Goal: Communication & Community: Participate in discussion

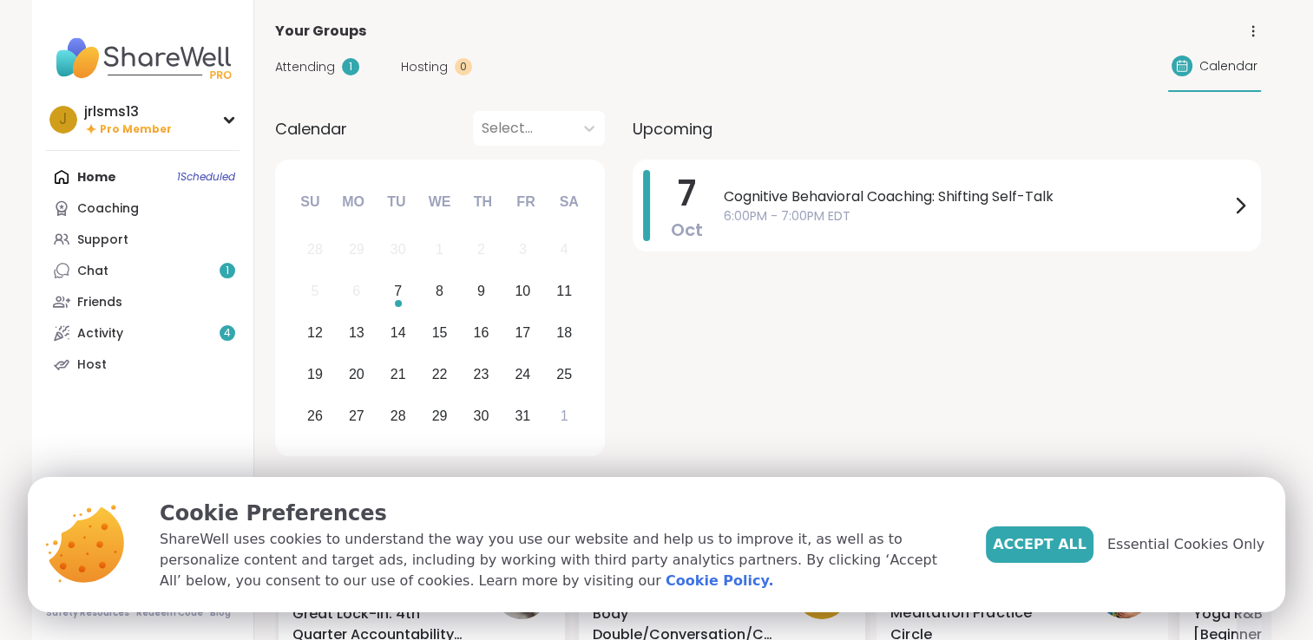
click at [1073, 549] on span "Accept All" at bounding box center [1040, 545] width 94 height 21
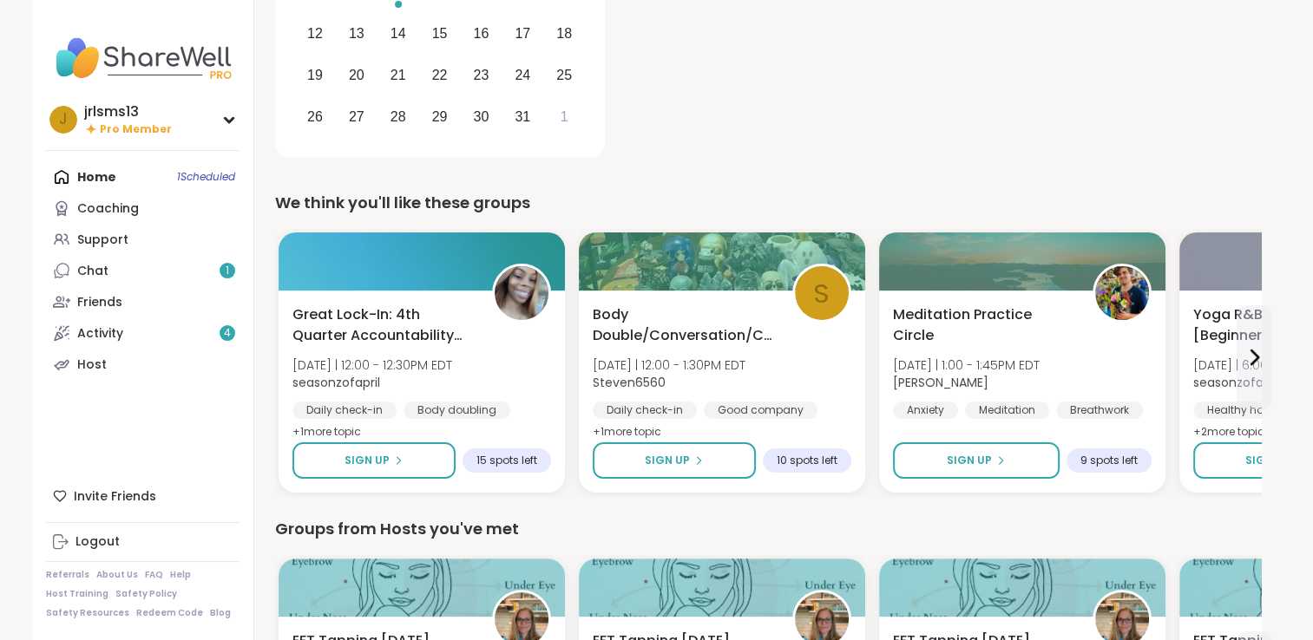
scroll to position [347, 0]
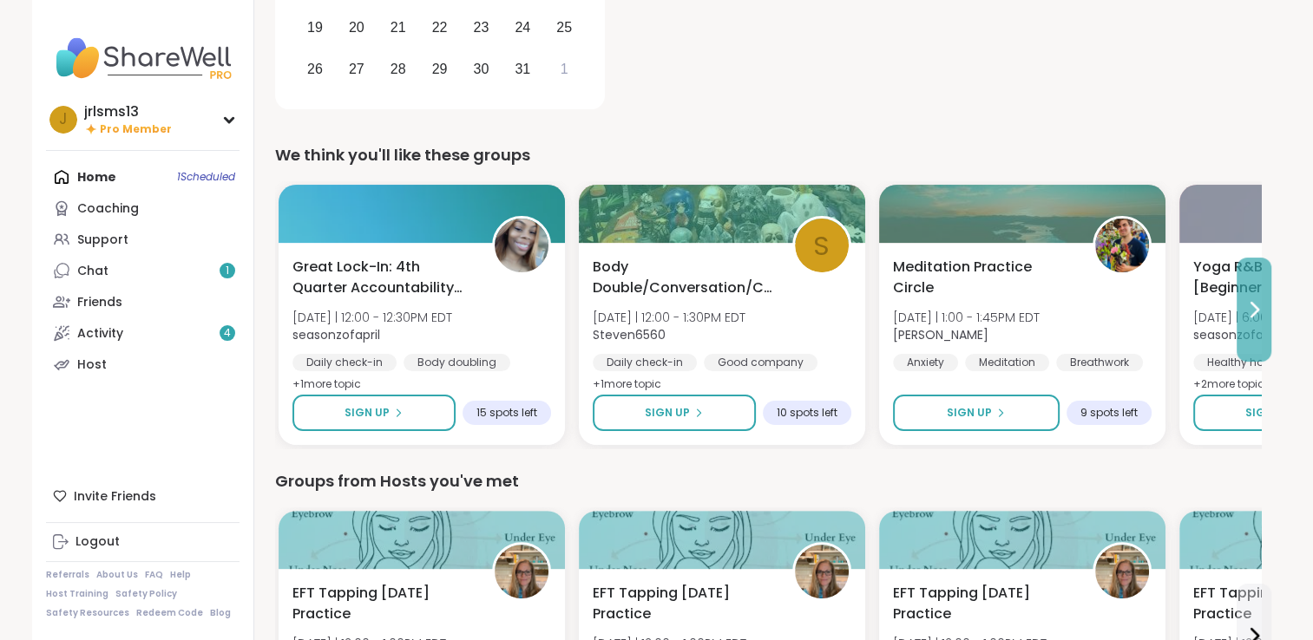
click at [1253, 311] on icon at bounding box center [1254, 309] width 21 height 21
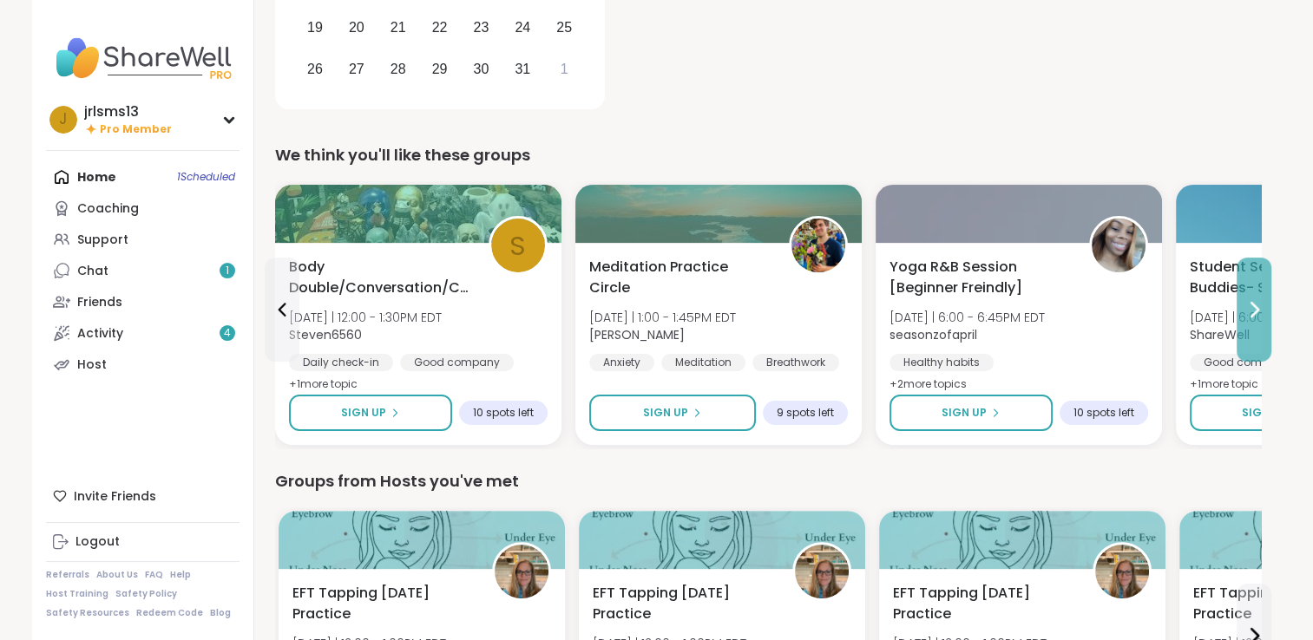
click at [1253, 311] on icon at bounding box center [1254, 309] width 21 height 21
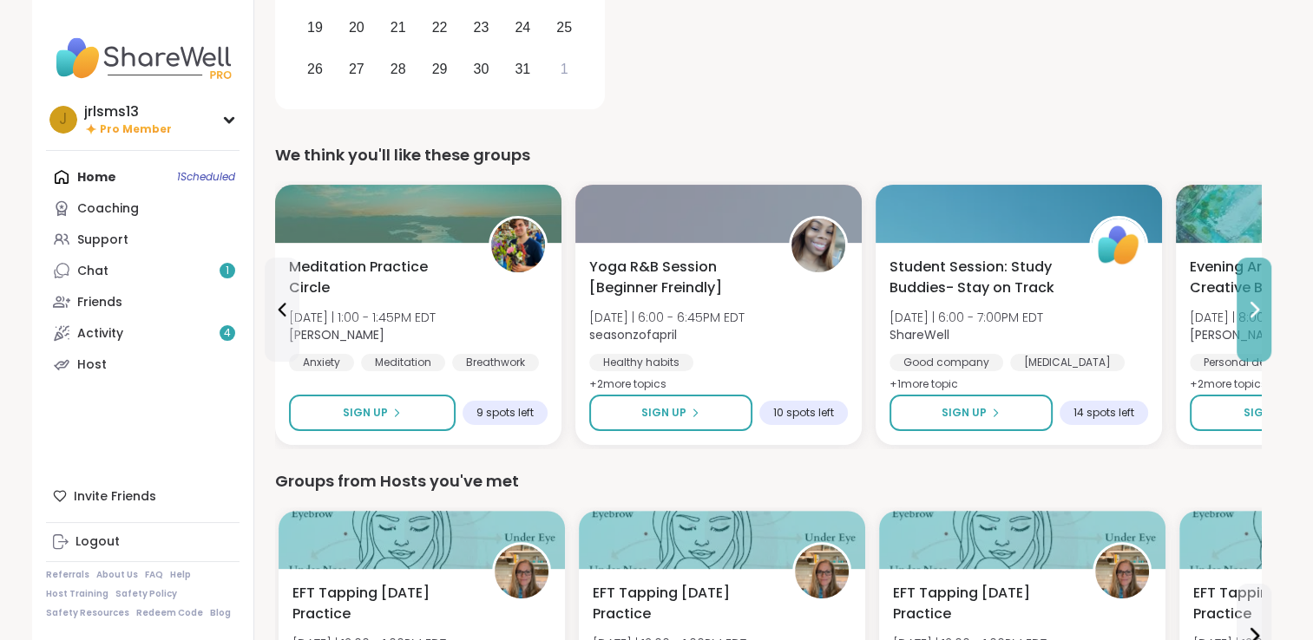
click at [1253, 311] on icon at bounding box center [1254, 309] width 21 height 21
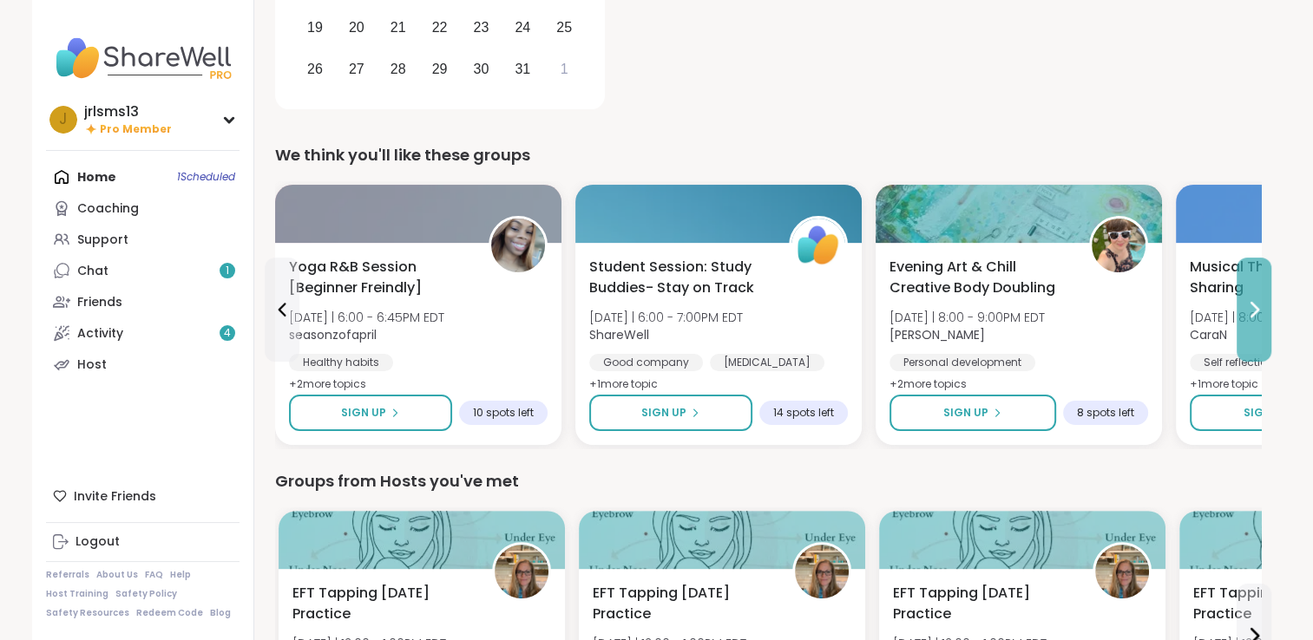
click at [1253, 311] on icon at bounding box center [1254, 309] width 21 height 21
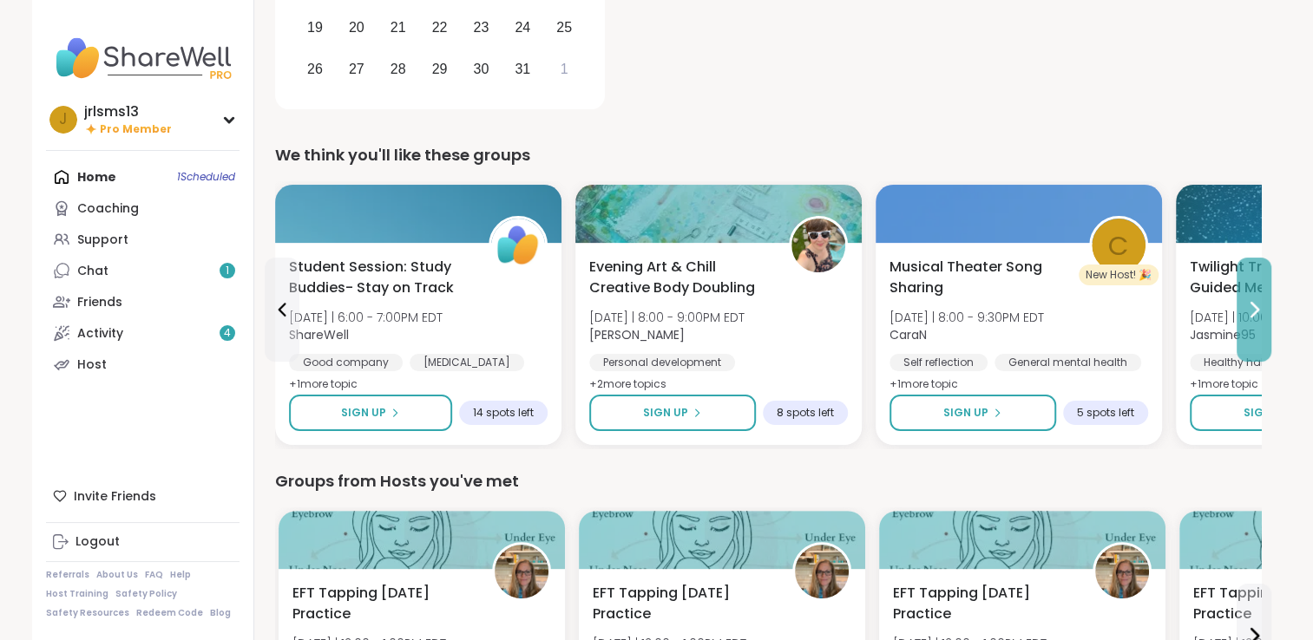
click at [1253, 311] on icon at bounding box center [1254, 309] width 21 height 21
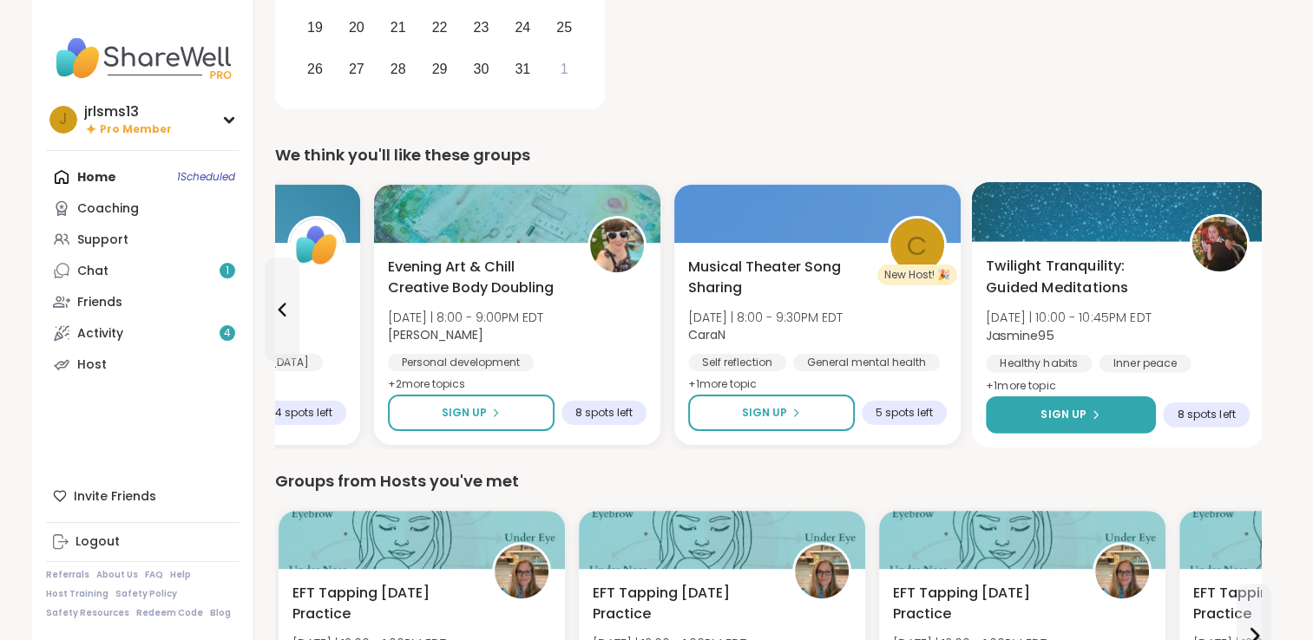
click at [1072, 415] on span "Sign Up" at bounding box center [1064, 415] width 46 height 16
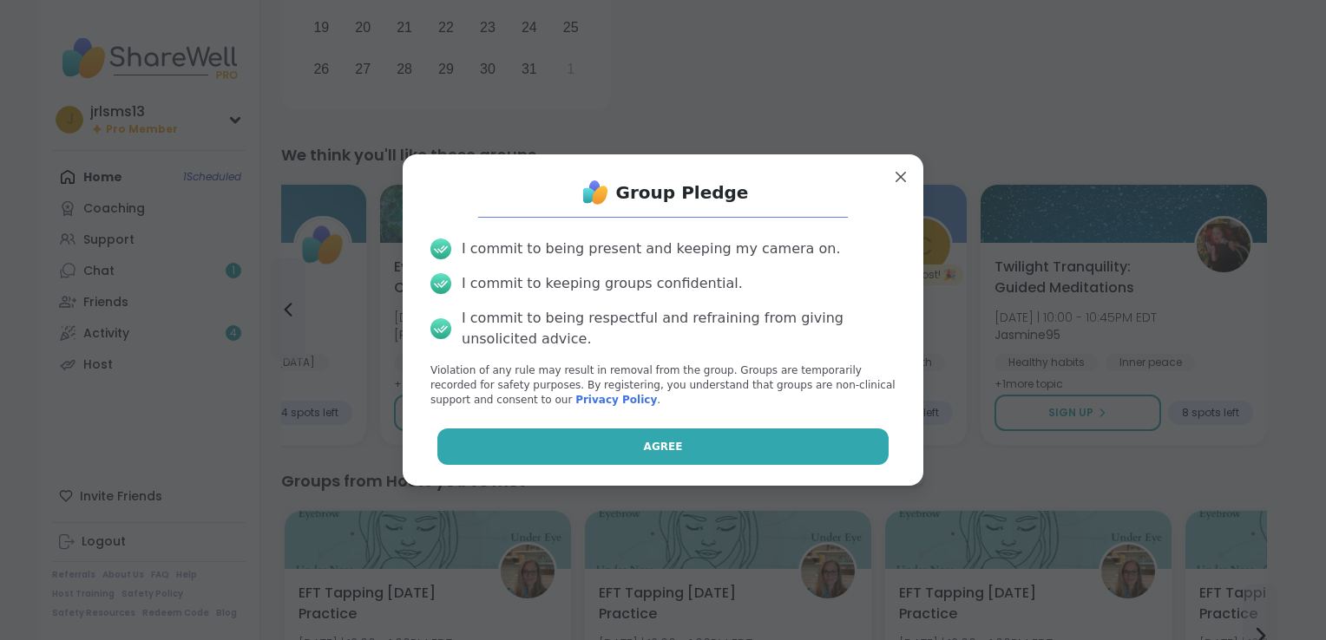
click at [688, 450] on button "Agree" at bounding box center [663, 447] width 452 height 36
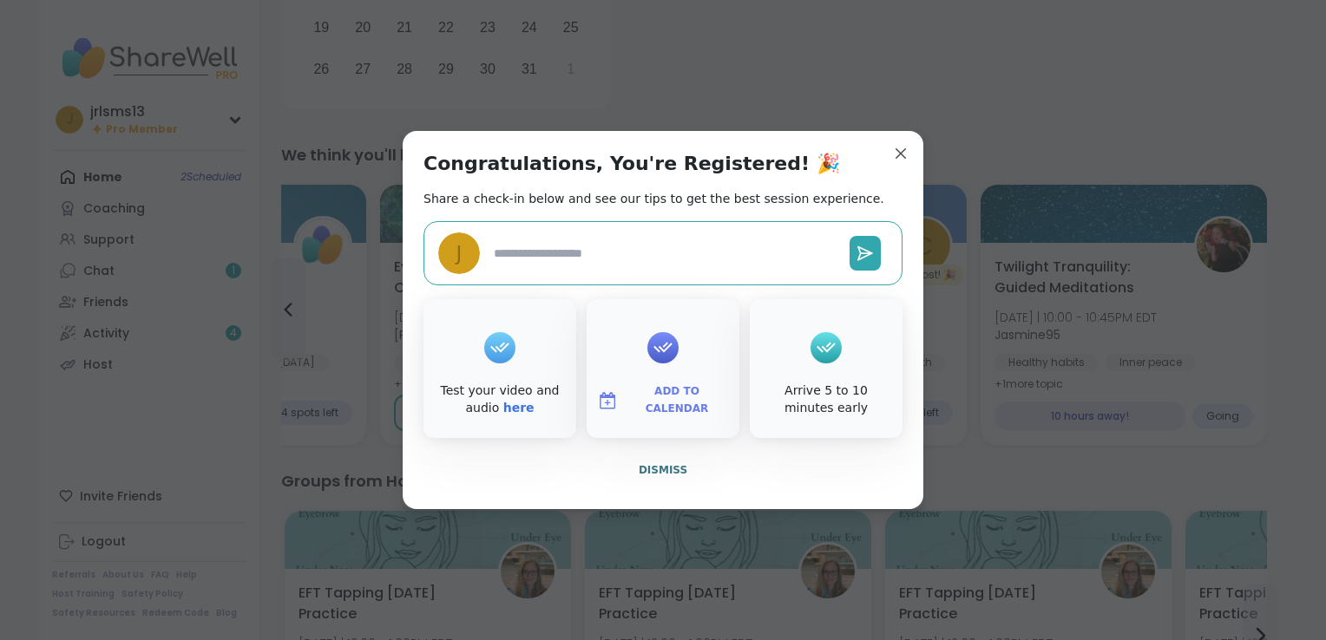
click at [664, 400] on span "Add to Calendar" at bounding box center [677, 401] width 104 height 34
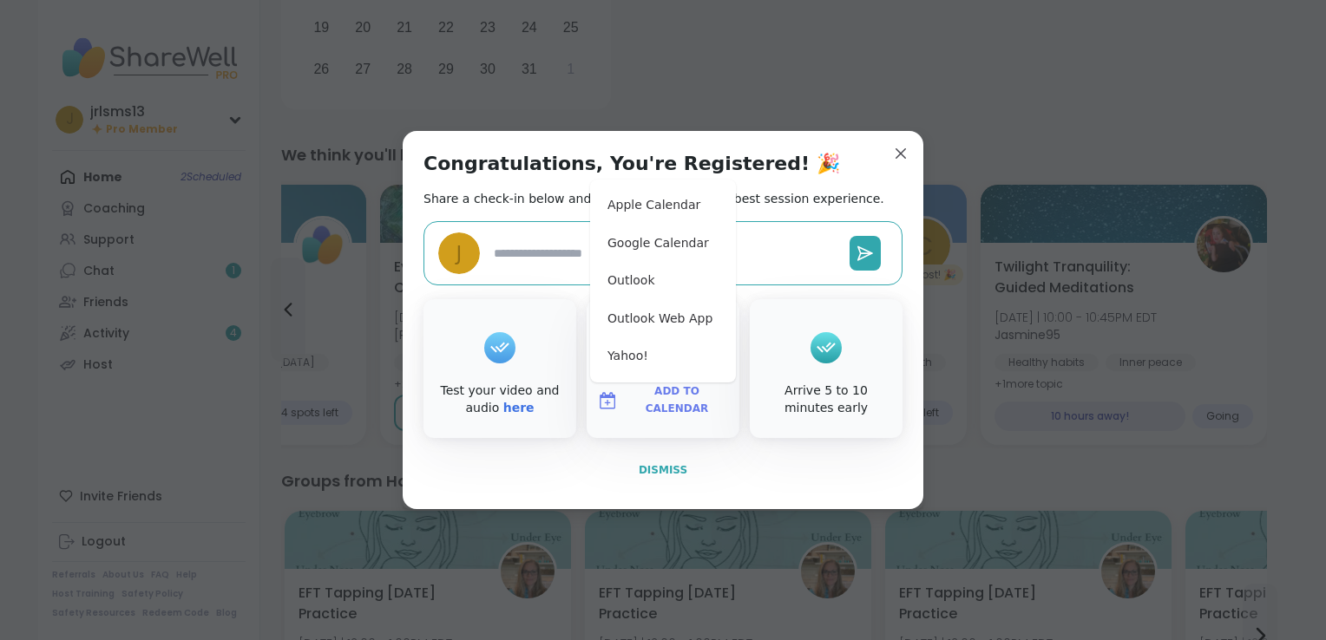
click at [748, 471] on button "Dismiss" at bounding box center [663, 470] width 479 height 36
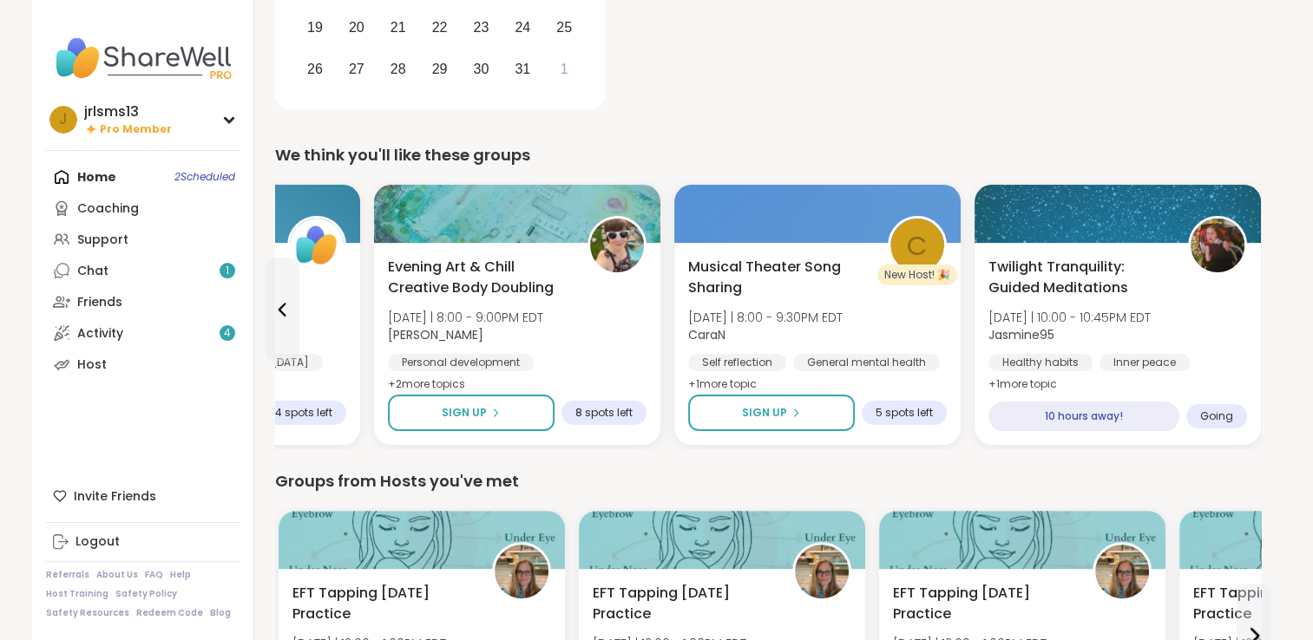
click at [192, 175] on div "Home 2 Scheduled Coaching Support Chat 1 Friends Activity 4 Host" at bounding box center [143, 270] width 194 height 219
click at [281, 311] on icon at bounding box center [282, 310] width 8 height 14
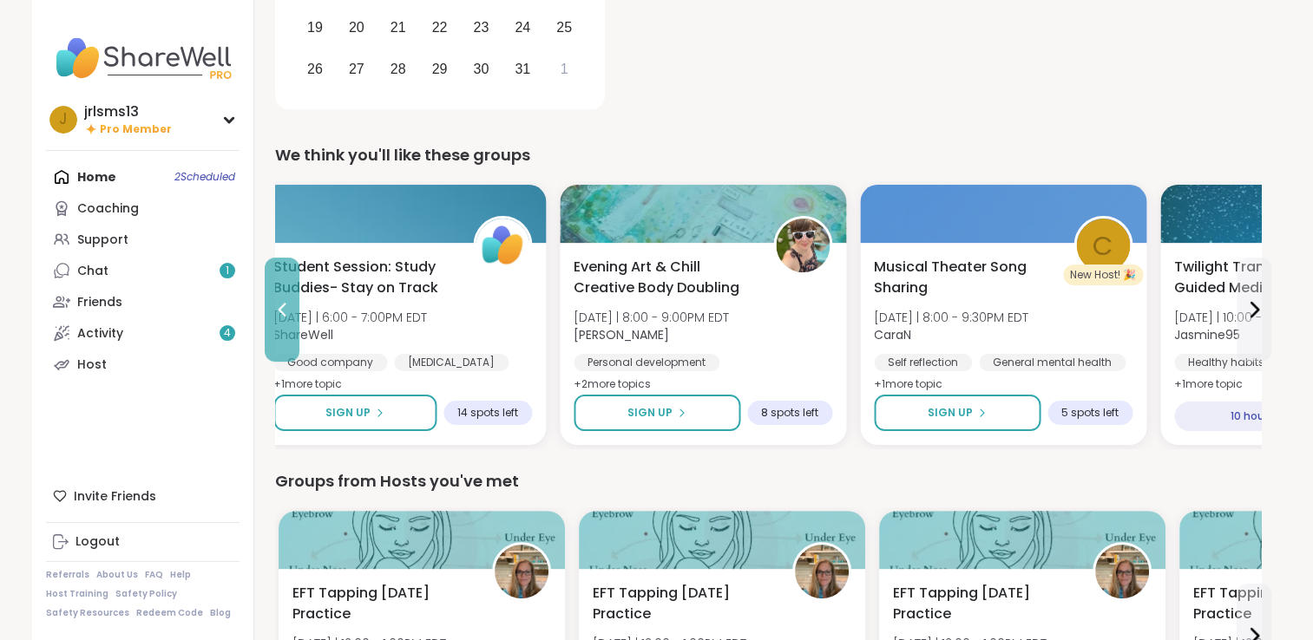
click at [281, 311] on icon at bounding box center [282, 310] width 8 height 14
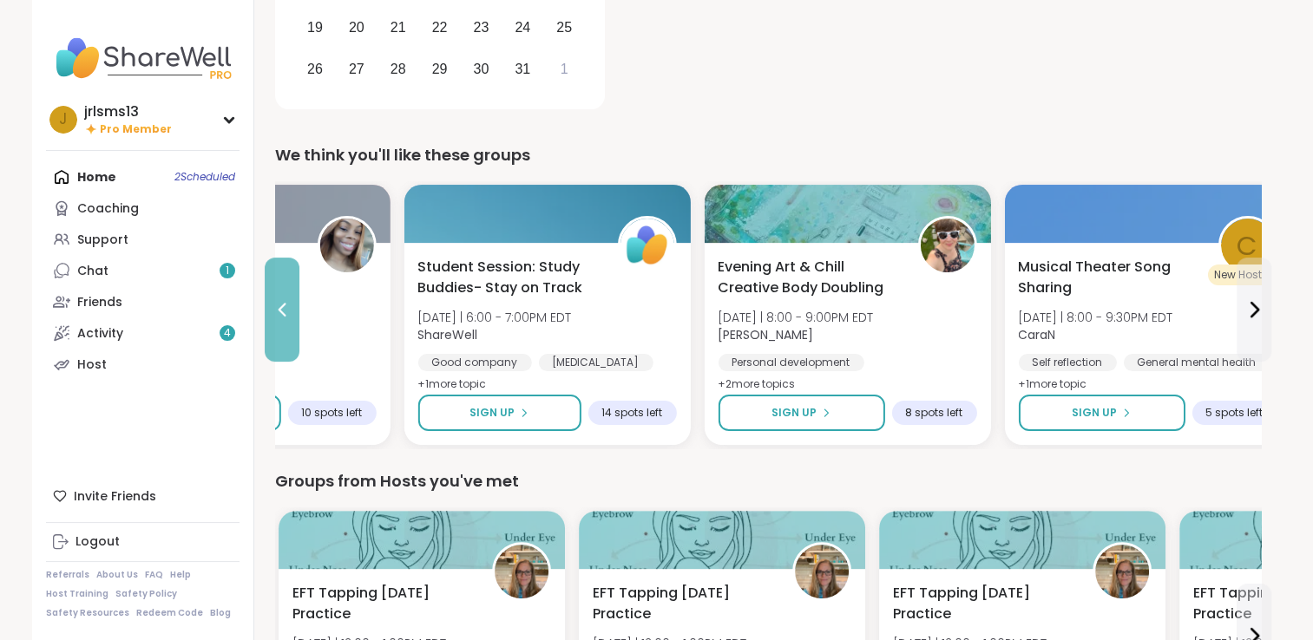
click at [281, 311] on icon at bounding box center [282, 310] width 8 height 14
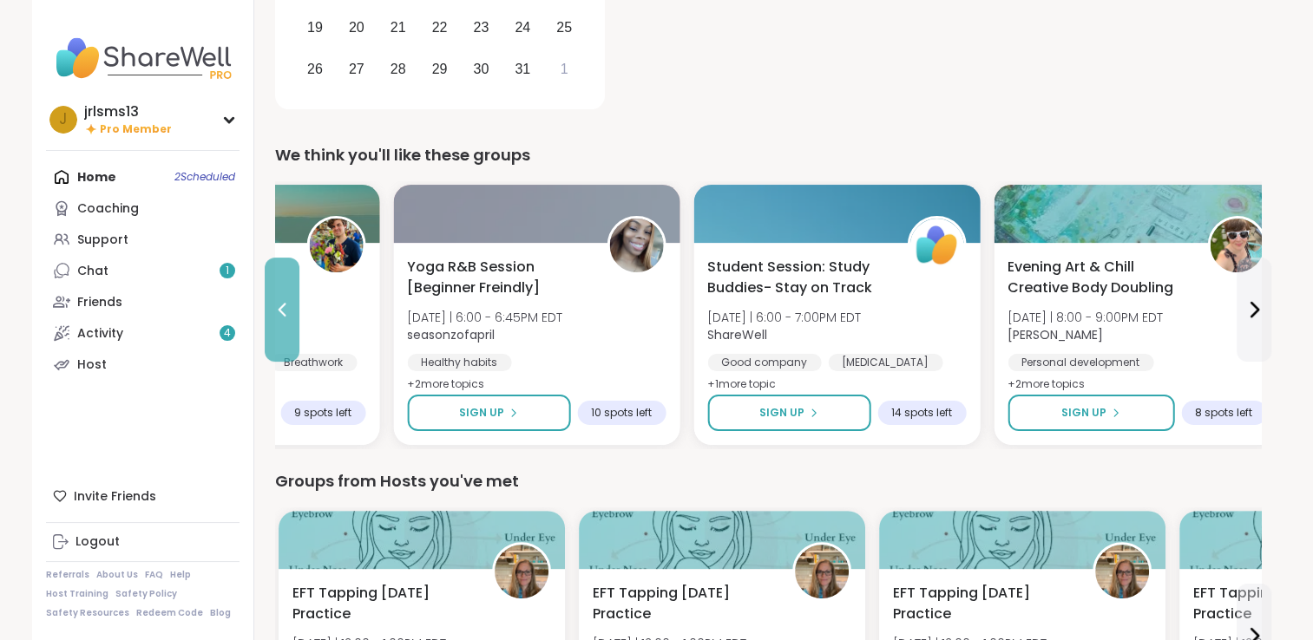
click at [281, 311] on icon at bounding box center [282, 310] width 8 height 14
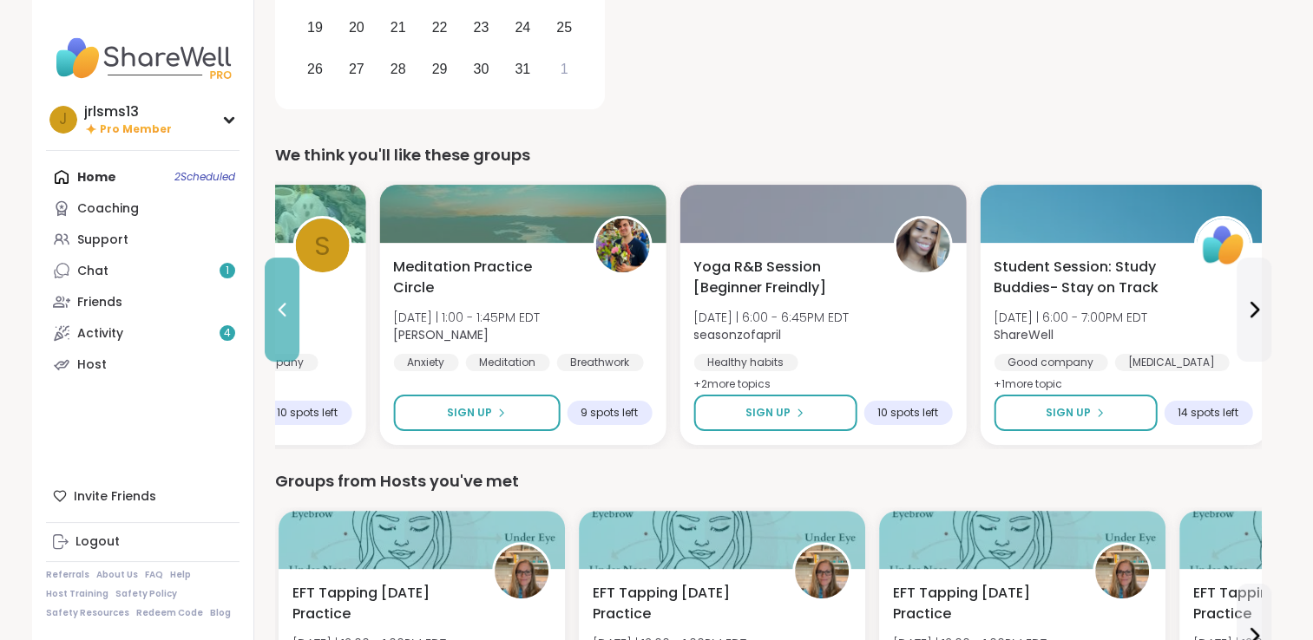
click at [281, 311] on icon at bounding box center [282, 310] width 8 height 14
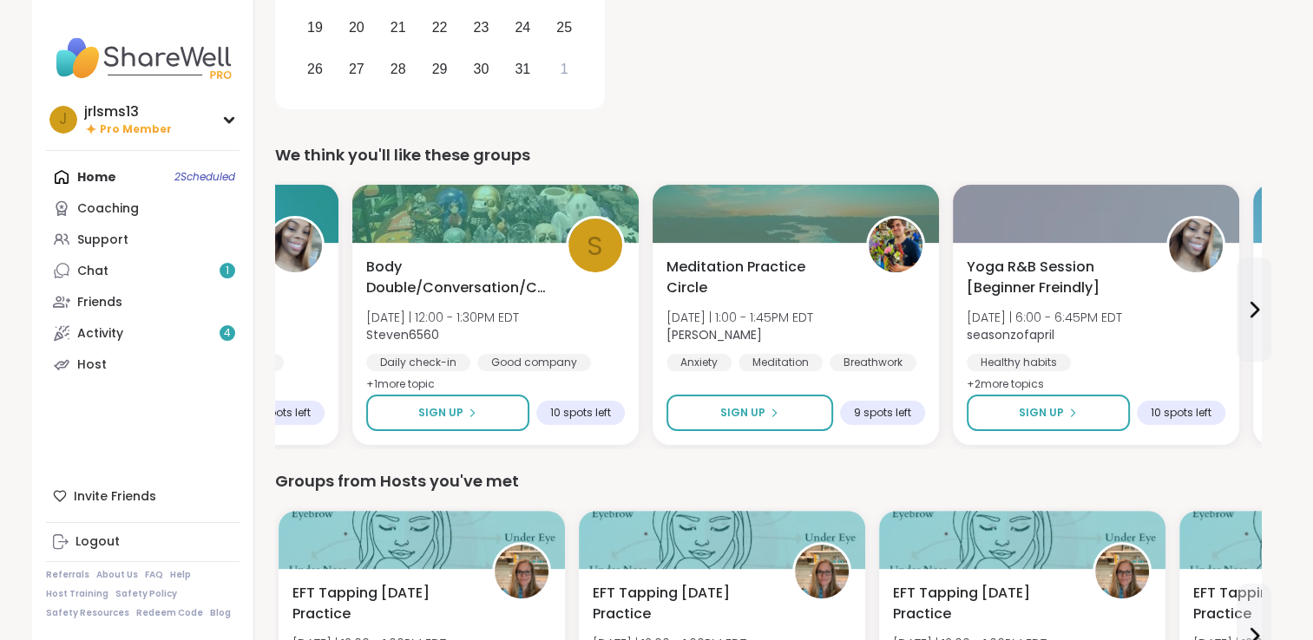
click at [281, 311] on div "Great Lock-In: 4th Quarter Accountability Partner [DATE] | 12:00 - 12:30PM EDT …" at bounding box center [195, 326] width 259 height 139
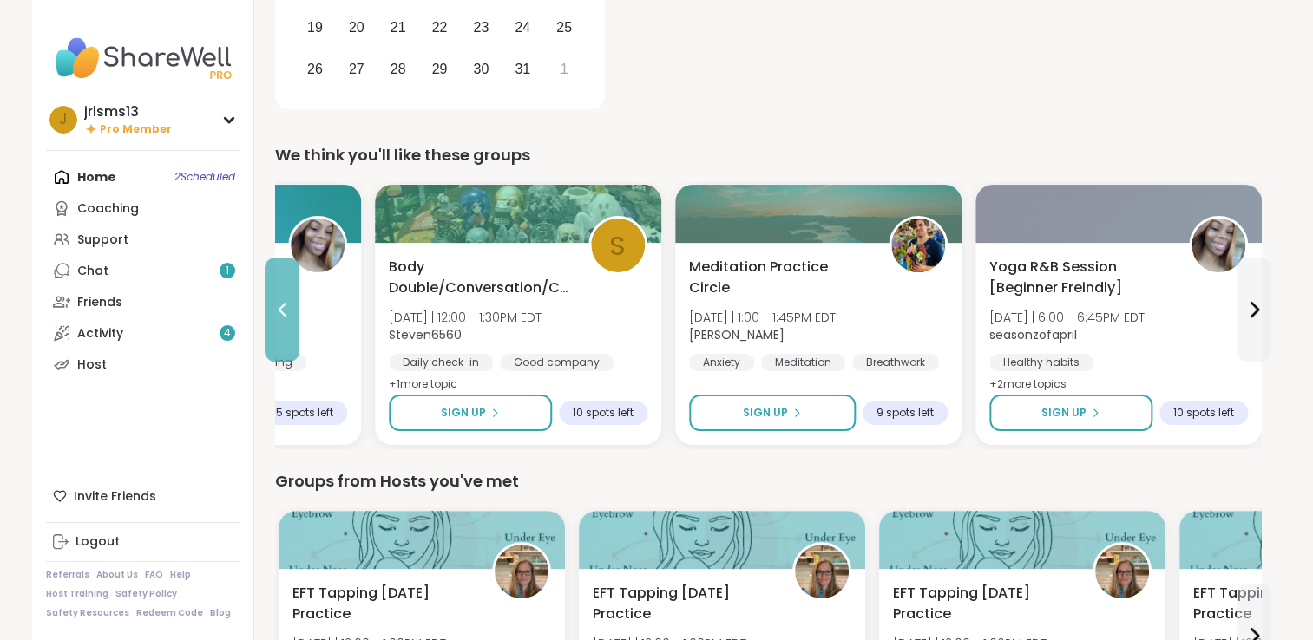
click at [279, 312] on icon at bounding box center [282, 309] width 21 height 21
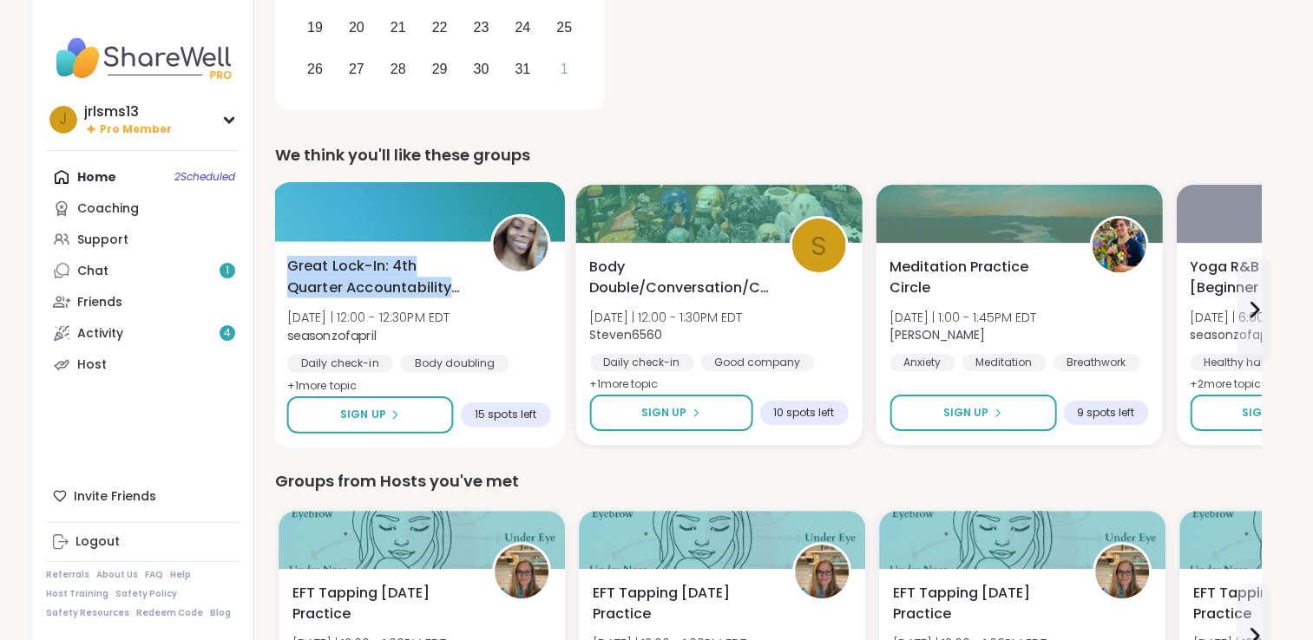
click at [279, 312] on div "Great Lock-In: 4th Quarter Accountability Partner [DATE] | 12:00 - 12:30PM EDT …" at bounding box center [419, 344] width 292 height 207
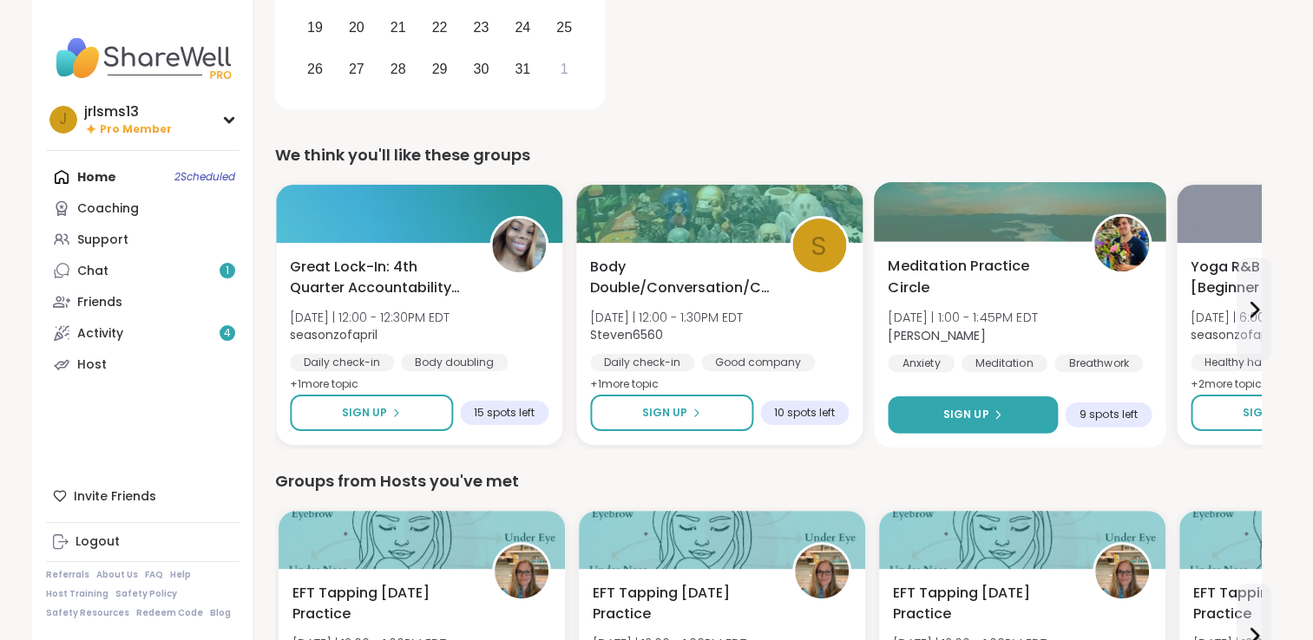
click at [955, 420] on span "Sign Up" at bounding box center [966, 415] width 46 height 16
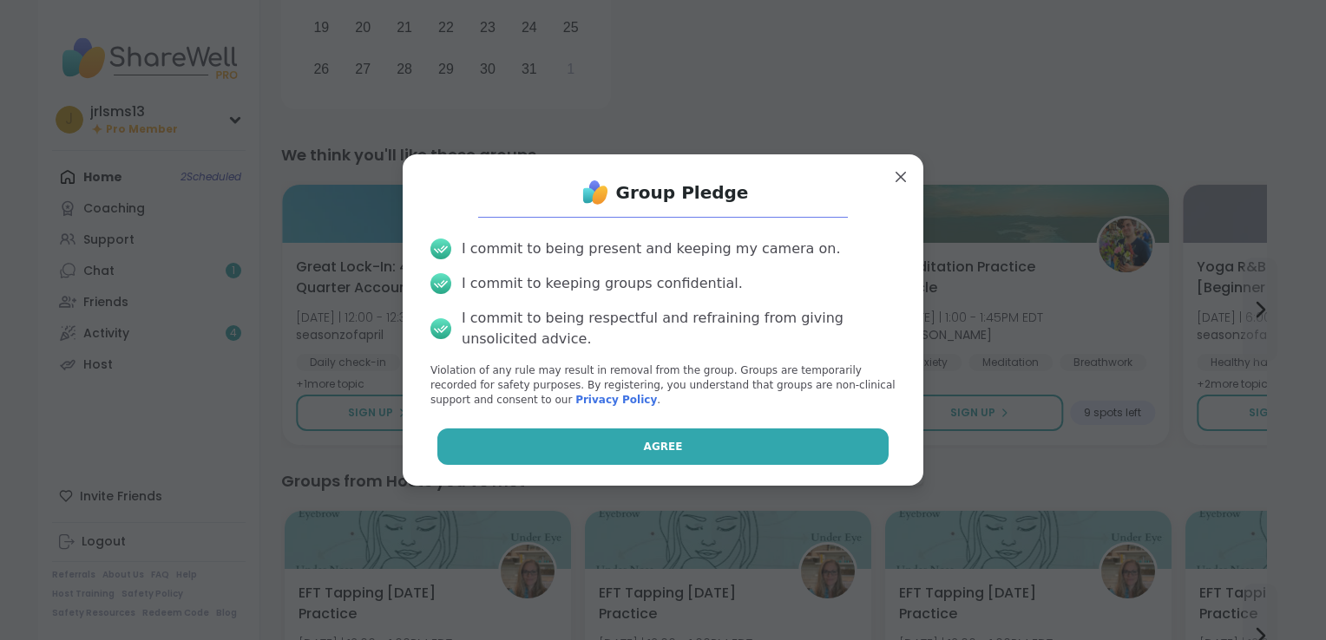
click at [667, 454] on button "Agree" at bounding box center [663, 447] width 452 height 36
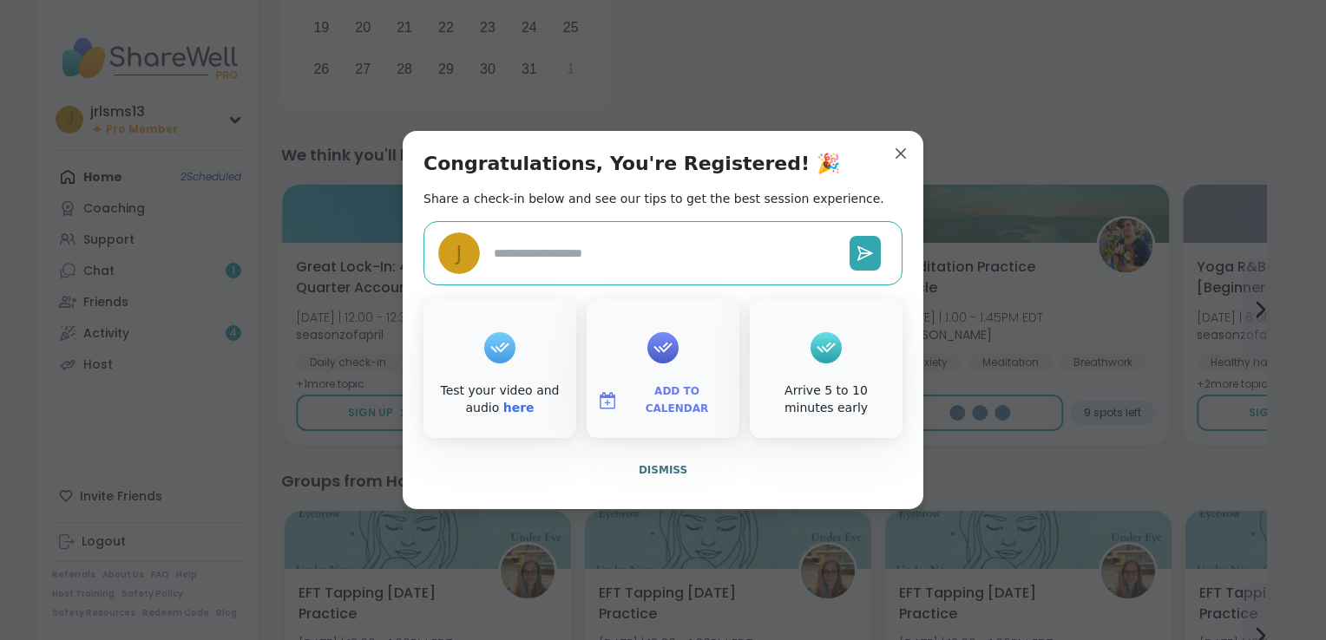
type textarea "*"
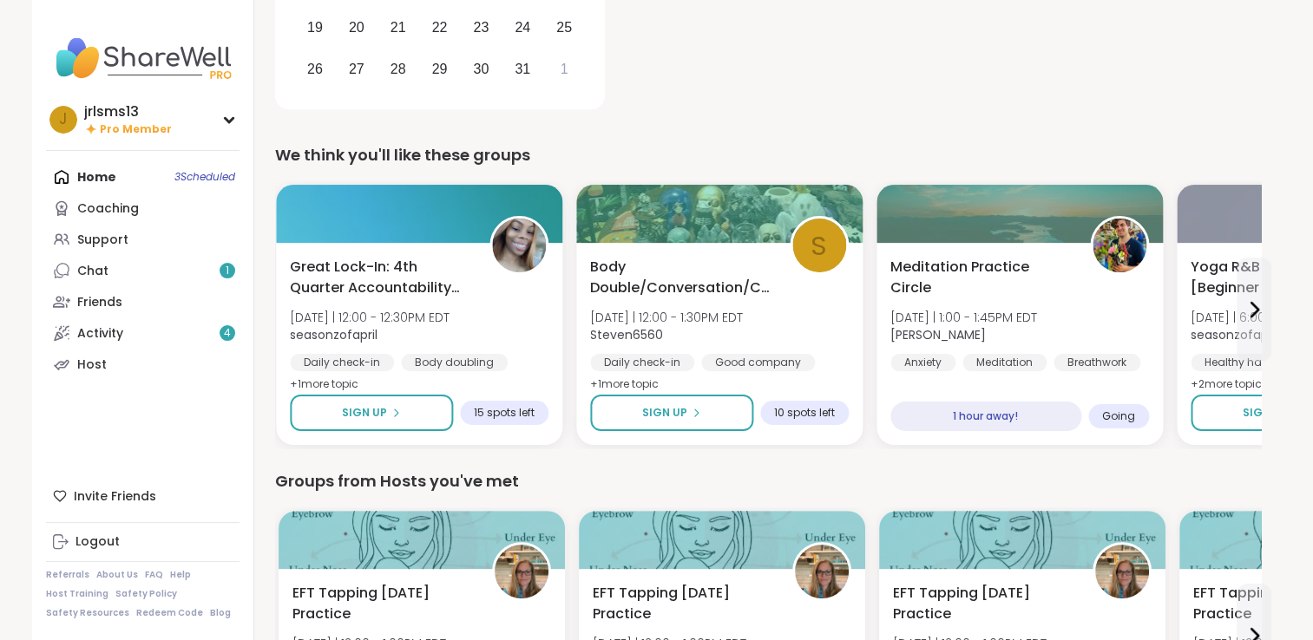
click at [194, 182] on div "Home 3 Scheduled Coaching Support Chat 1 Friends Activity 4 Host" at bounding box center [143, 270] width 194 height 219
click at [96, 176] on div "Home 3 Scheduled Coaching Support Chat 1 Friends Activity 4 Host" at bounding box center [143, 270] width 194 height 219
click at [197, 174] on div "Home 3 Scheduled Coaching Support Chat 1 Friends Activity 4 Host" at bounding box center [143, 270] width 194 height 219
click at [95, 271] on div "Chat 1" at bounding box center [92, 271] width 31 height 17
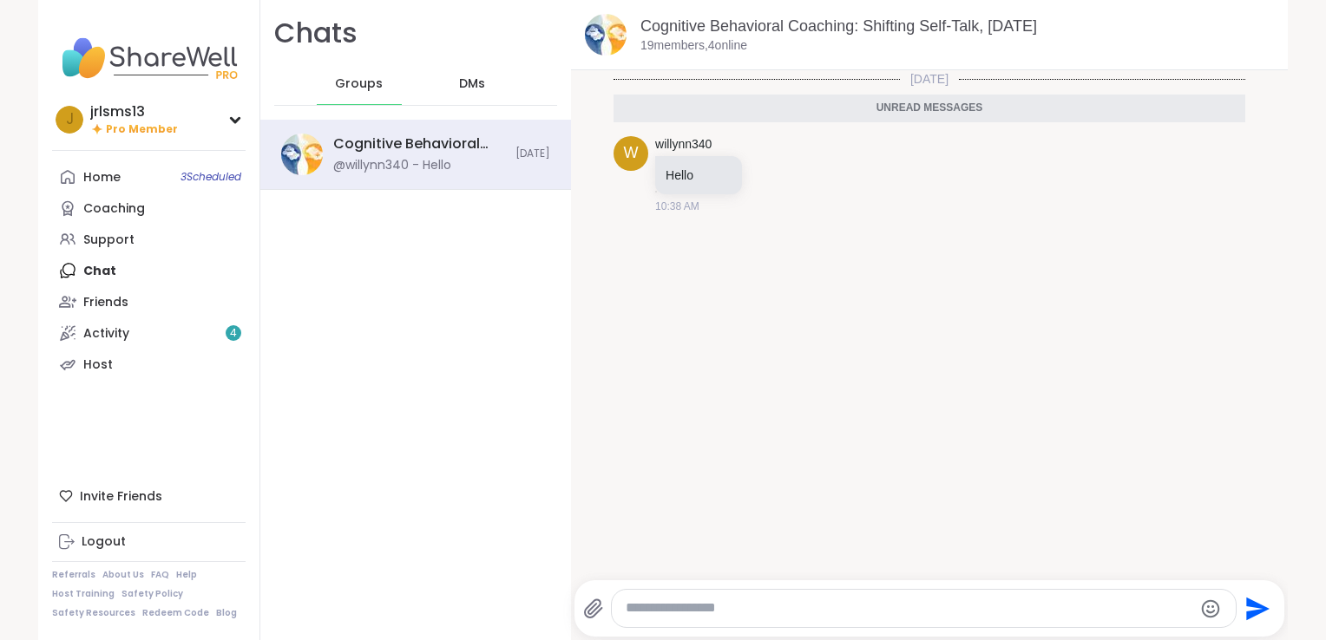
click at [713, 613] on textarea "Type your message" at bounding box center [909, 609] width 567 height 18
type textarea "*****"
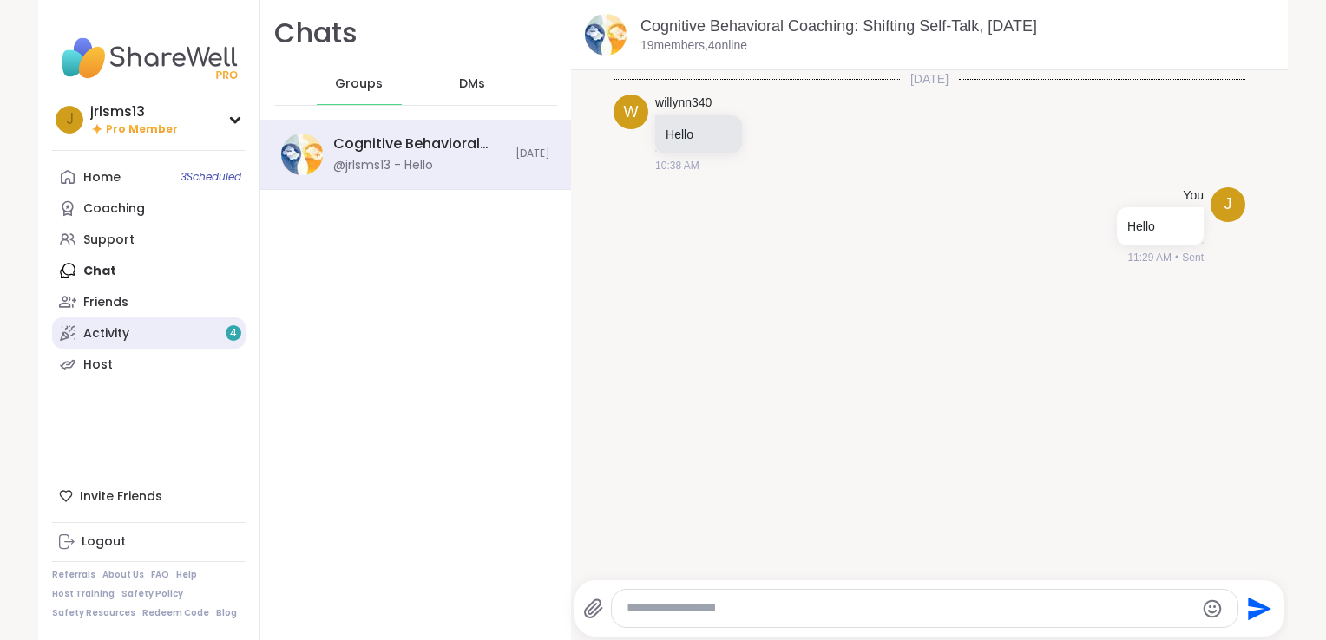
click at [113, 339] on div "Activity 4" at bounding box center [106, 333] width 46 height 17
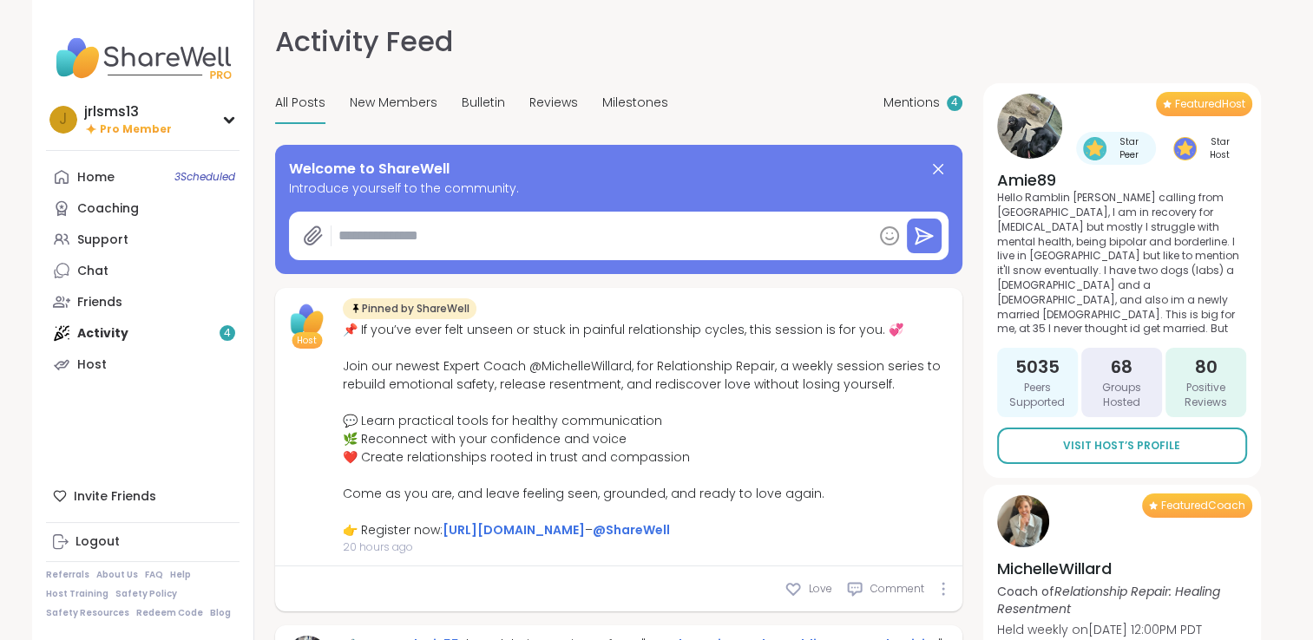
type textarea "*"
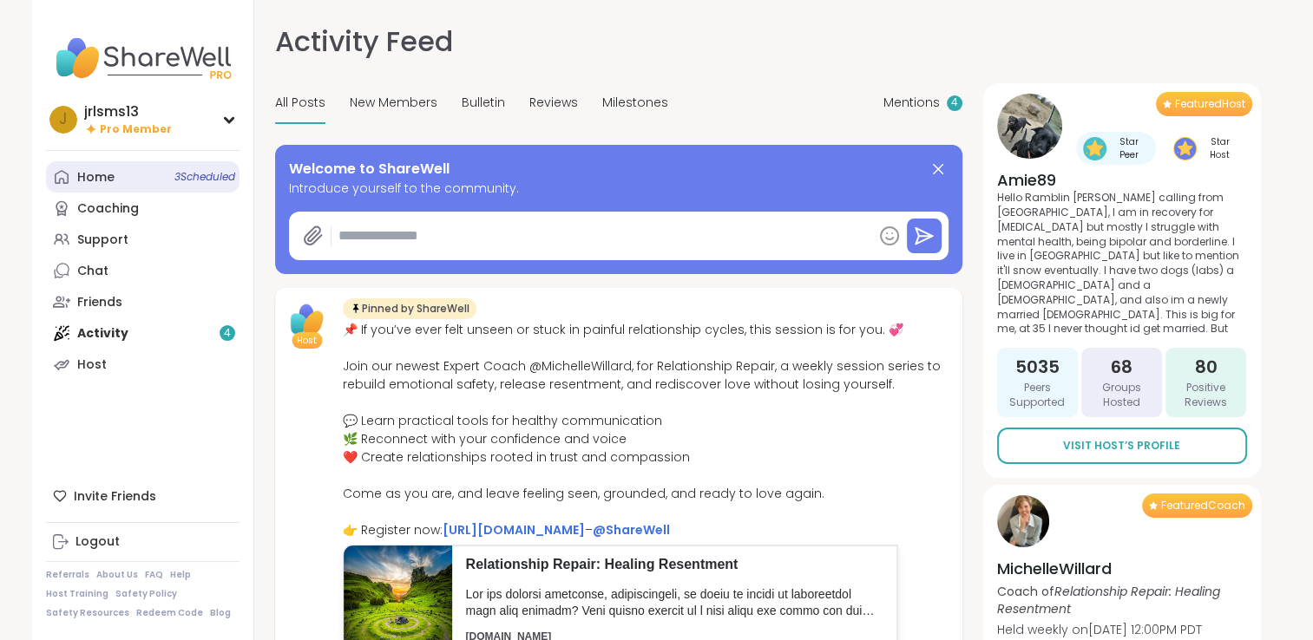
click at [105, 182] on div "Home 3 Scheduled" at bounding box center [95, 177] width 37 height 17
